Goal: Find specific page/section: Find specific page/section

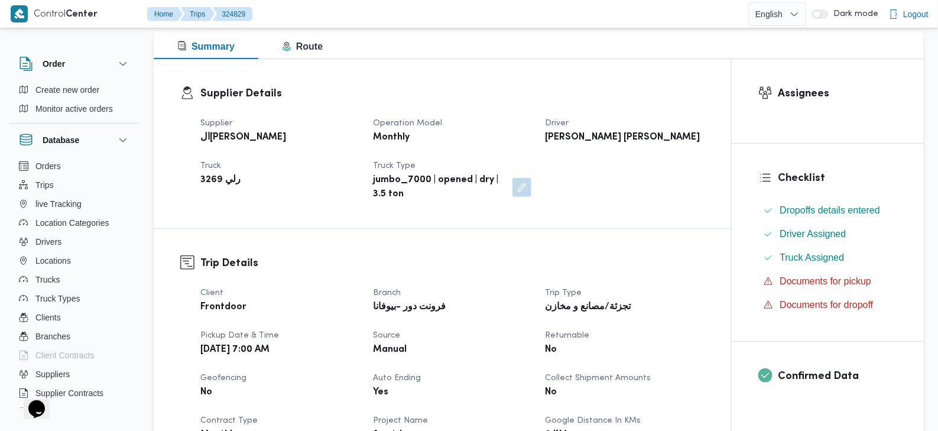
scroll to position [148, 0]
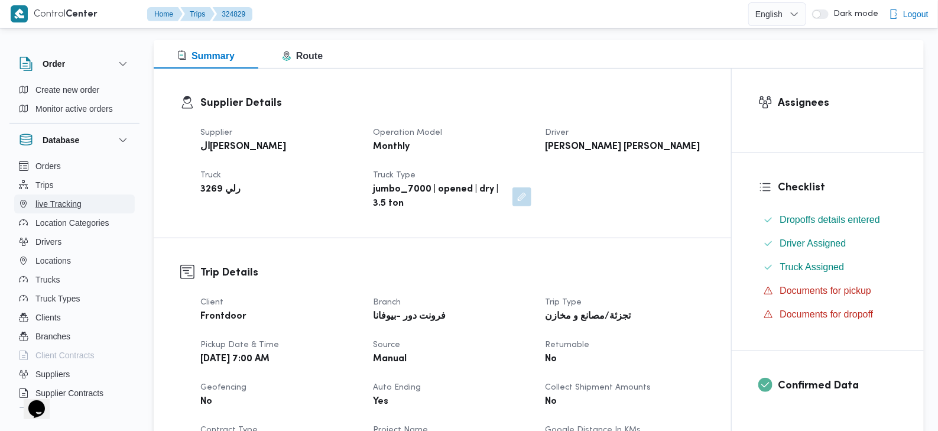
click at [88, 194] on button "live Tracking" at bounding box center [74, 203] width 121 height 19
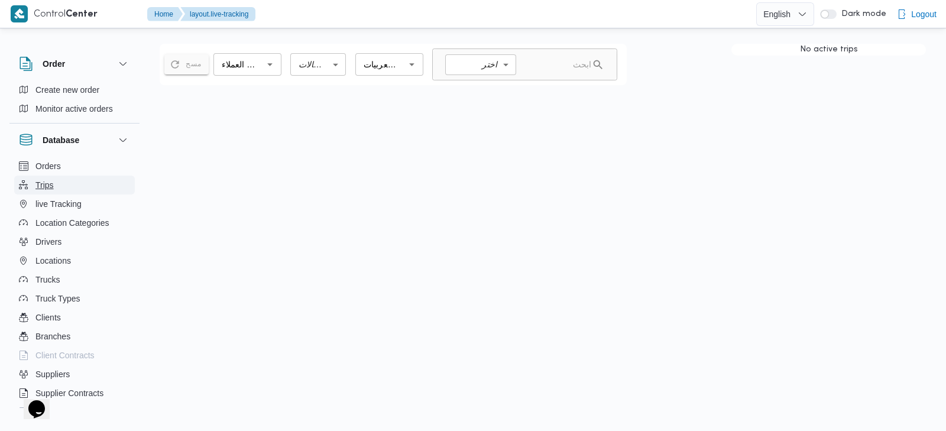
click at [89, 182] on button "Trips" at bounding box center [74, 185] width 121 height 19
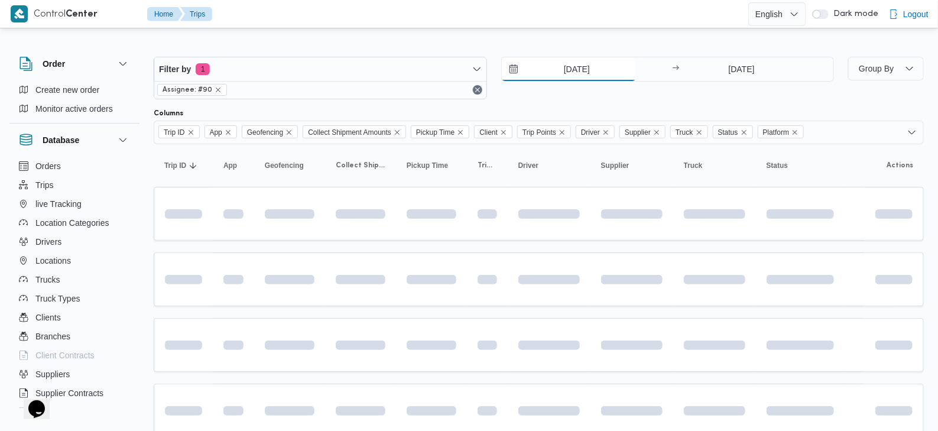
click at [609, 65] on input "[DATE]" at bounding box center [569, 69] width 134 height 24
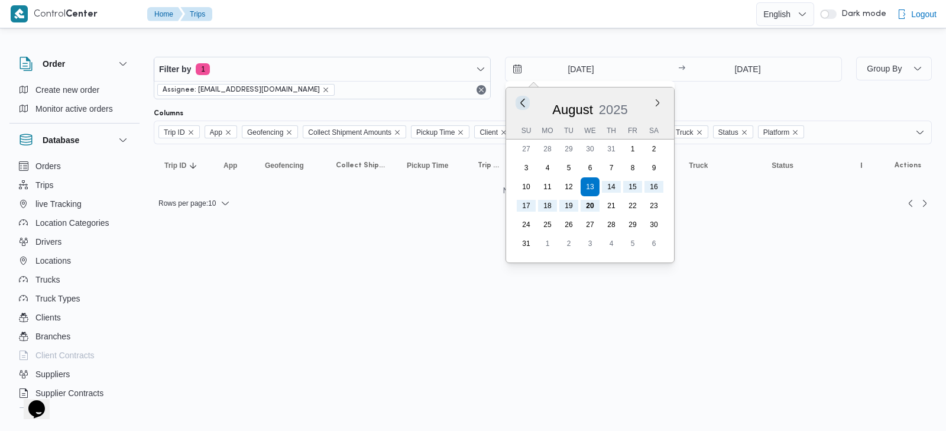
click at [520, 107] on button "Previous Month" at bounding box center [522, 102] width 11 height 11
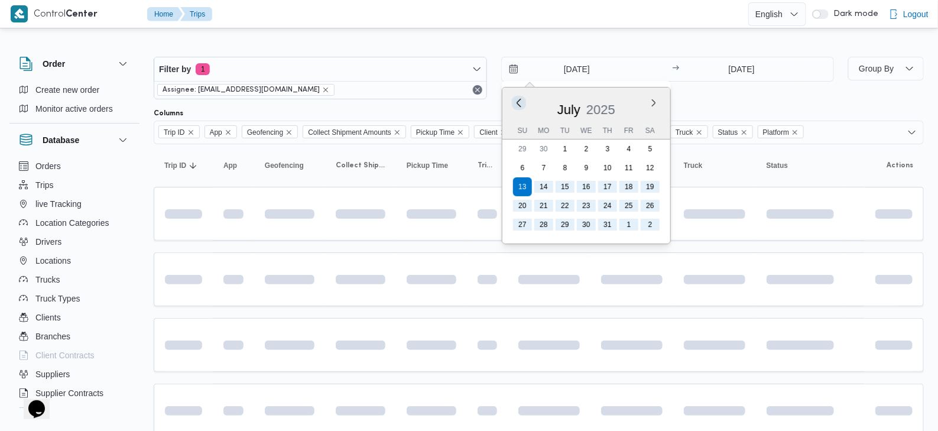
click at [520, 107] on button "Previous Month" at bounding box center [518, 102] width 11 height 11
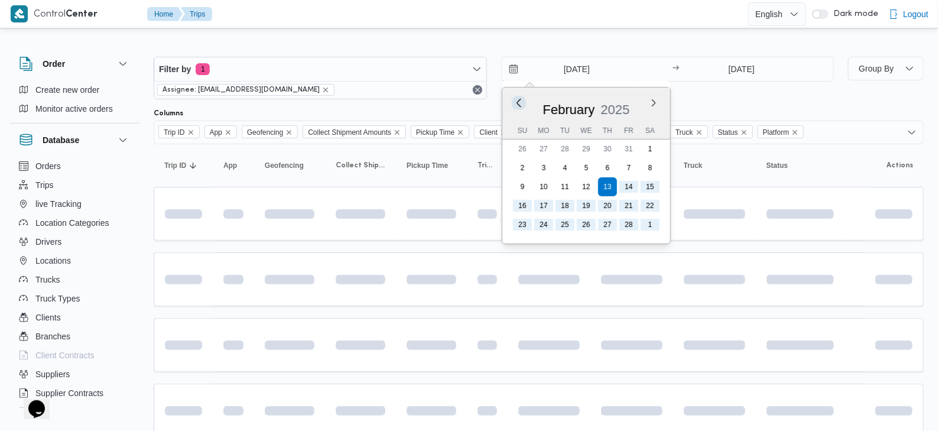
click at [520, 107] on button "Previous Month" at bounding box center [518, 102] width 11 height 11
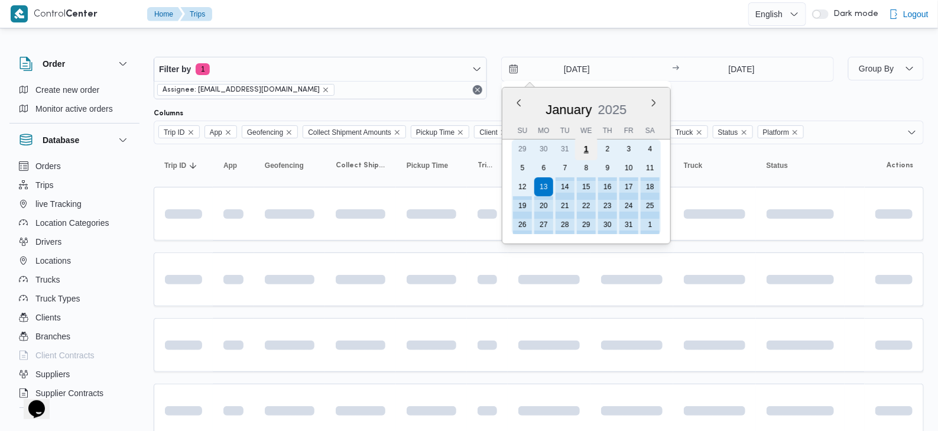
click at [588, 151] on div "1" at bounding box center [586, 149] width 22 height 22
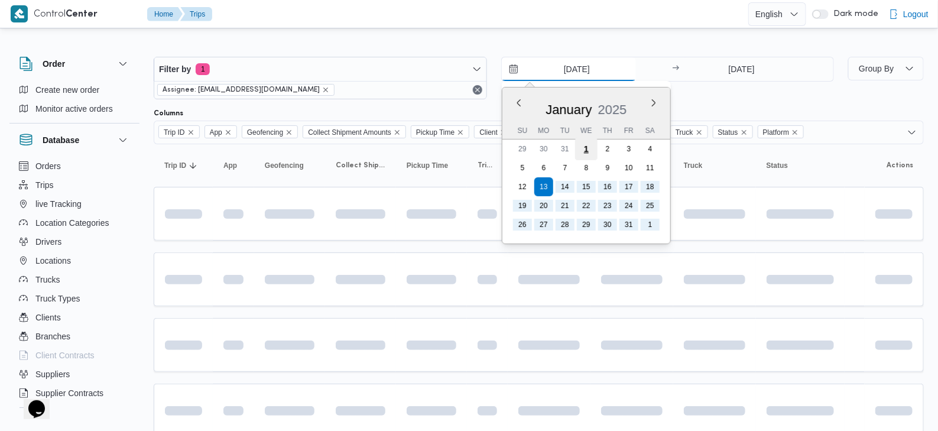
type input "[DATE]"
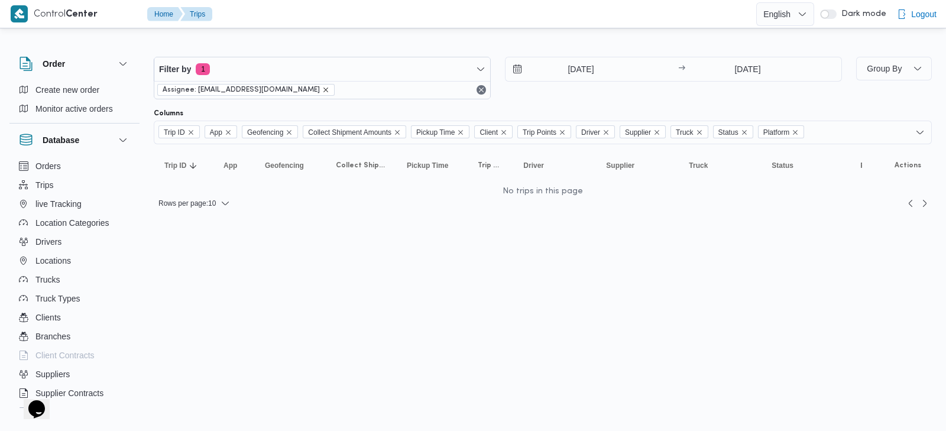
click at [322, 90] on icon "remove selected entity" at bounding box center [325, 89] width 7 height 7
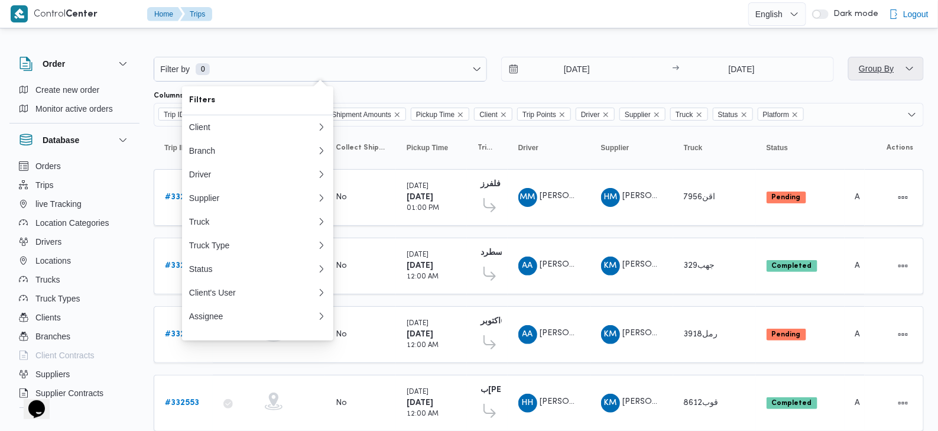
click at [884, 69] on span "Group By" at bounding box center [876, 68] width 35 height 9
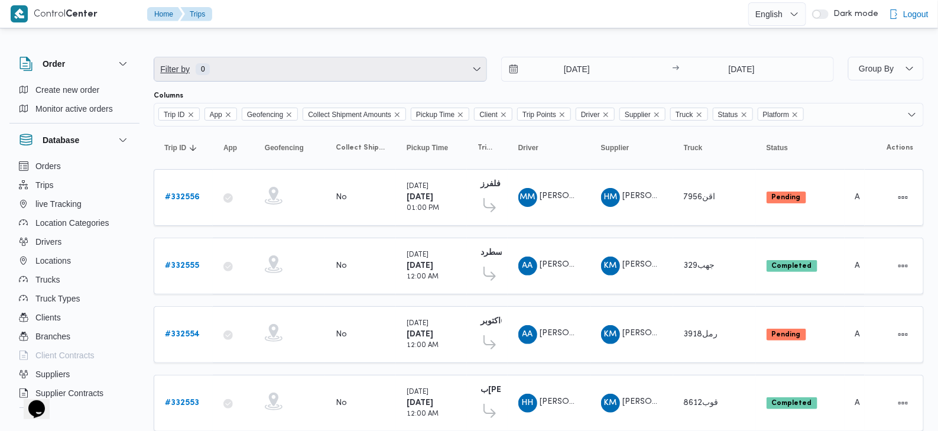
click at [283, 72] on span "Filter by 0" at bounding box center [320, 69] width 332 height 24
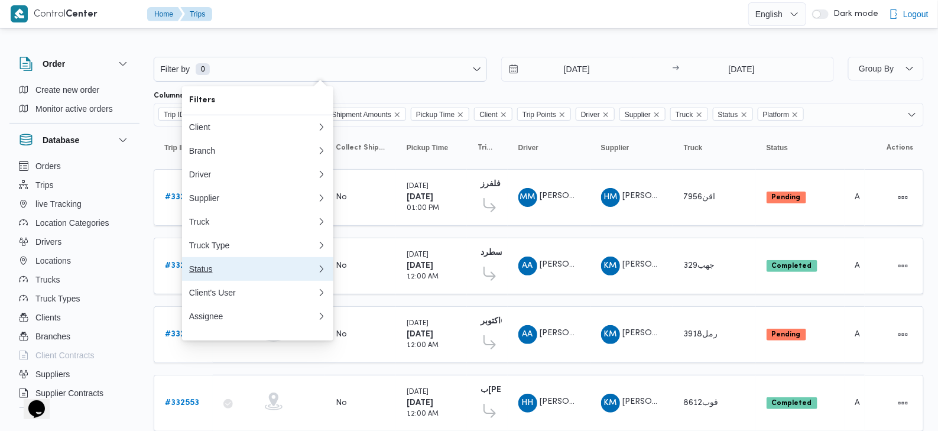
click at [290, 273] on div "Status" at bounding box center [253, 268] width 128 height 9
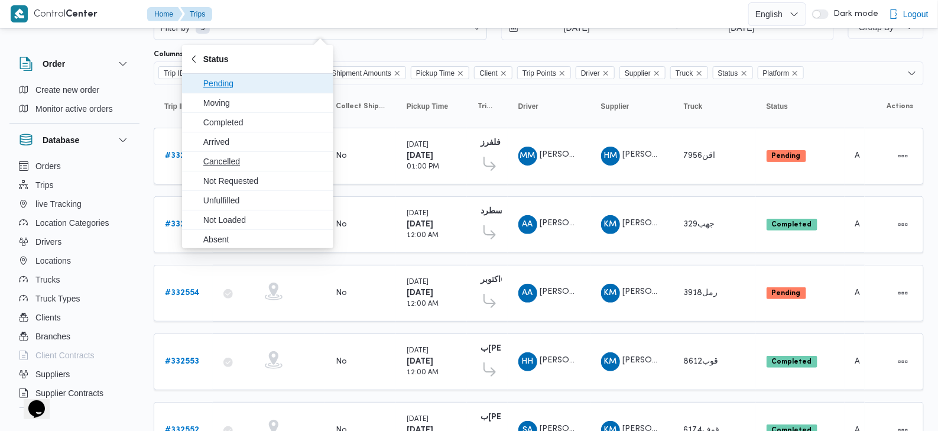
scroll to position [54, 0]
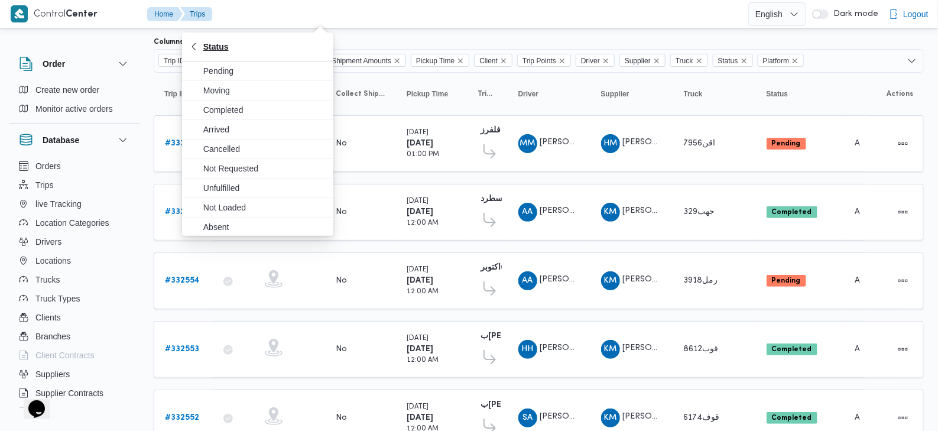
click at [195, 43] on icon "button" at bounding box center [193, 46] width 9 height 9
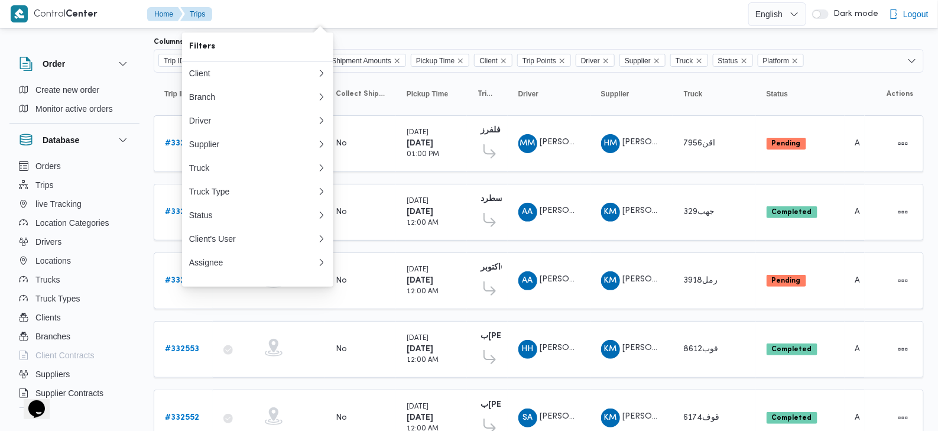
click at [538, 35] on div at bounding box center [539, 32] width 770 height 9
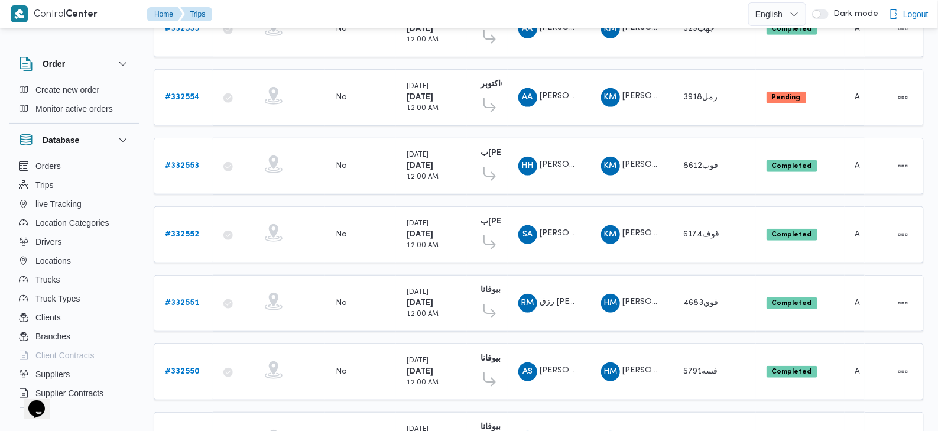
scroll to position [0, 0]
